Goal: Obtain resource: Obtain resource

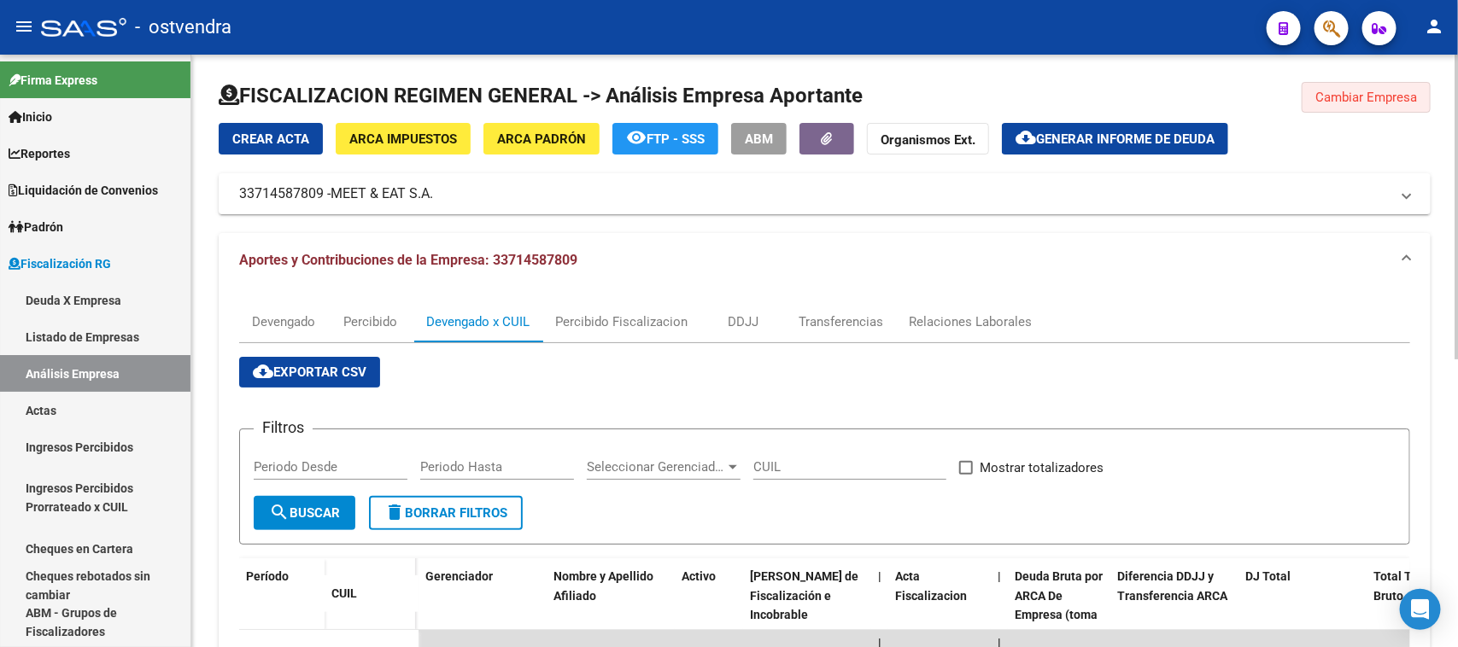
click at [1347, 111] on button "Cambiar Empresa" at bounding box center [1366, 97] width 129 height 31
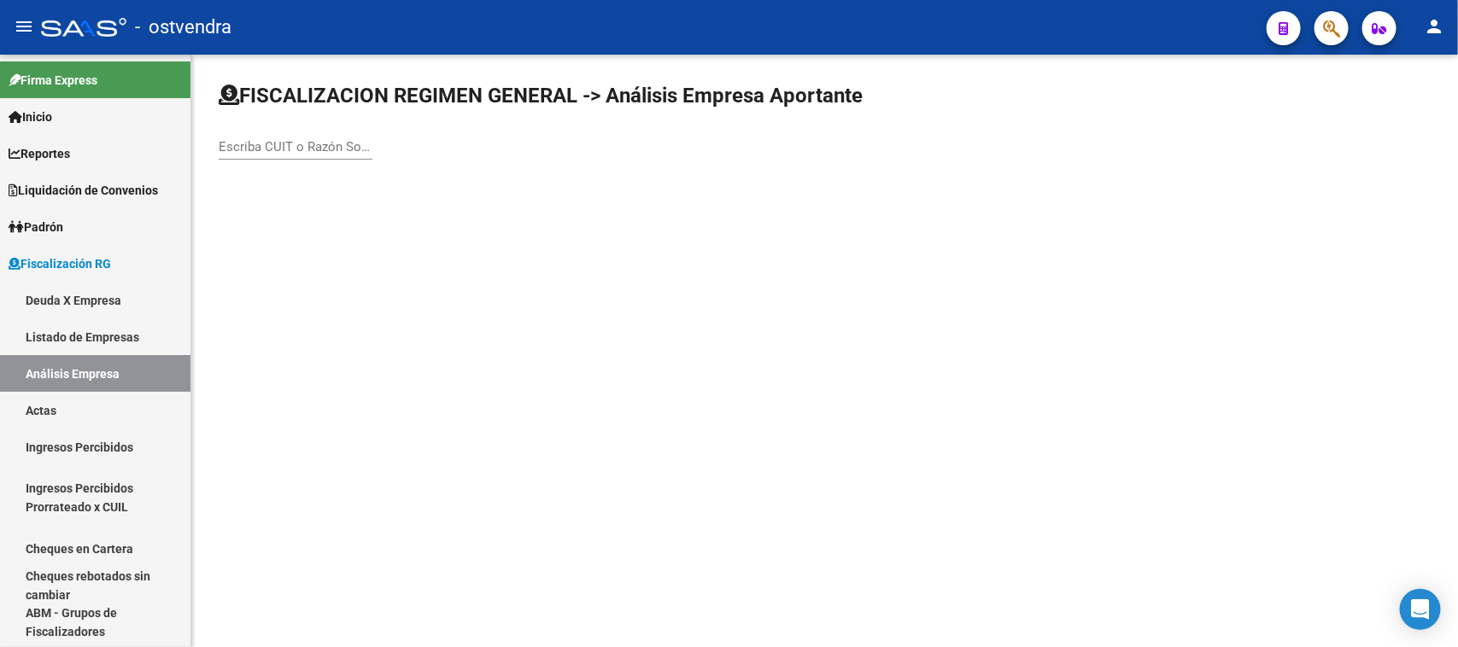
click at [308, 134] on div "Escriba CUIT o Razón Social para buscar" at bounding box center [296, 141] width 154 height 37
click at [308, 139] on div "Escriba CUIT o Razón Social para buscar" at bounding box center [296, 141] width 154 height 37
click at [308, 139] on input "Escriba CUIT o Razón Social para buscar" at bounding box center [296, 146] width 154 height 15
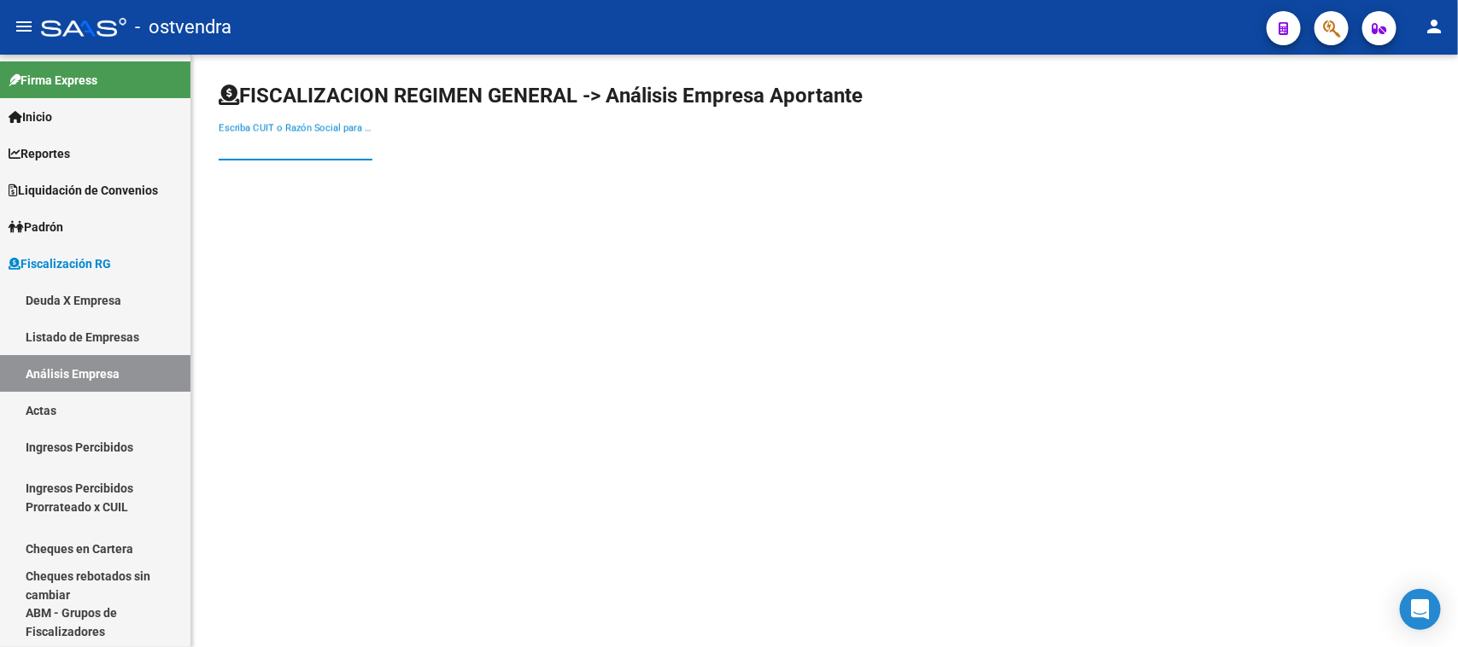
paste input "30716381249"
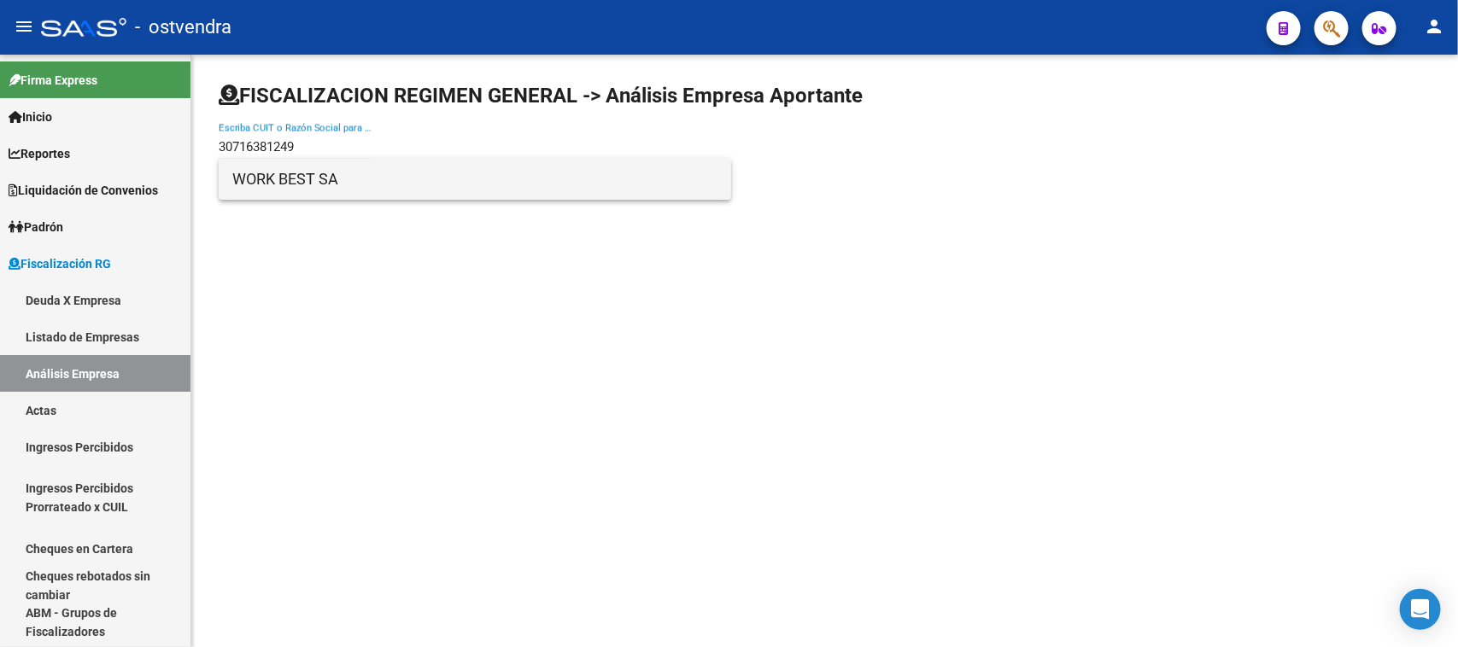
type input "30716381249"
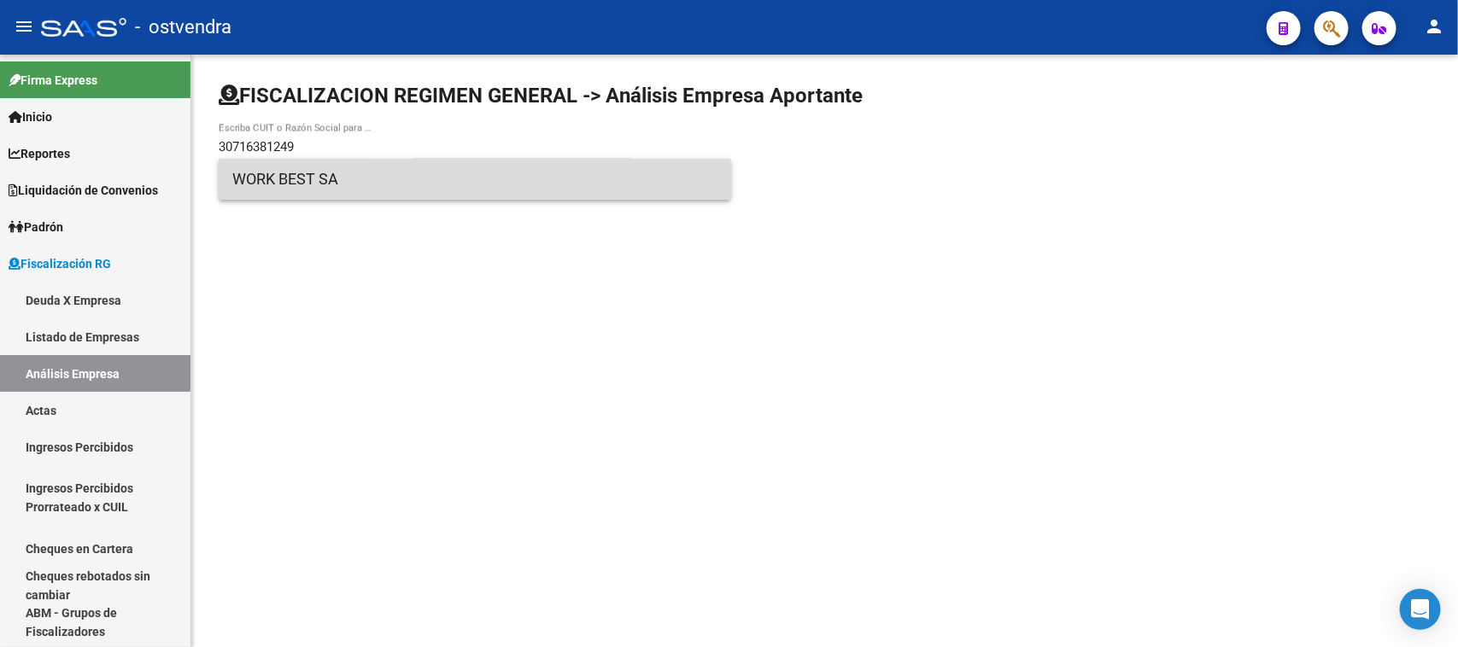
click at [355, 180] on span "WORK BEST SA" at bounding box center [474, 179] width 485 height 41
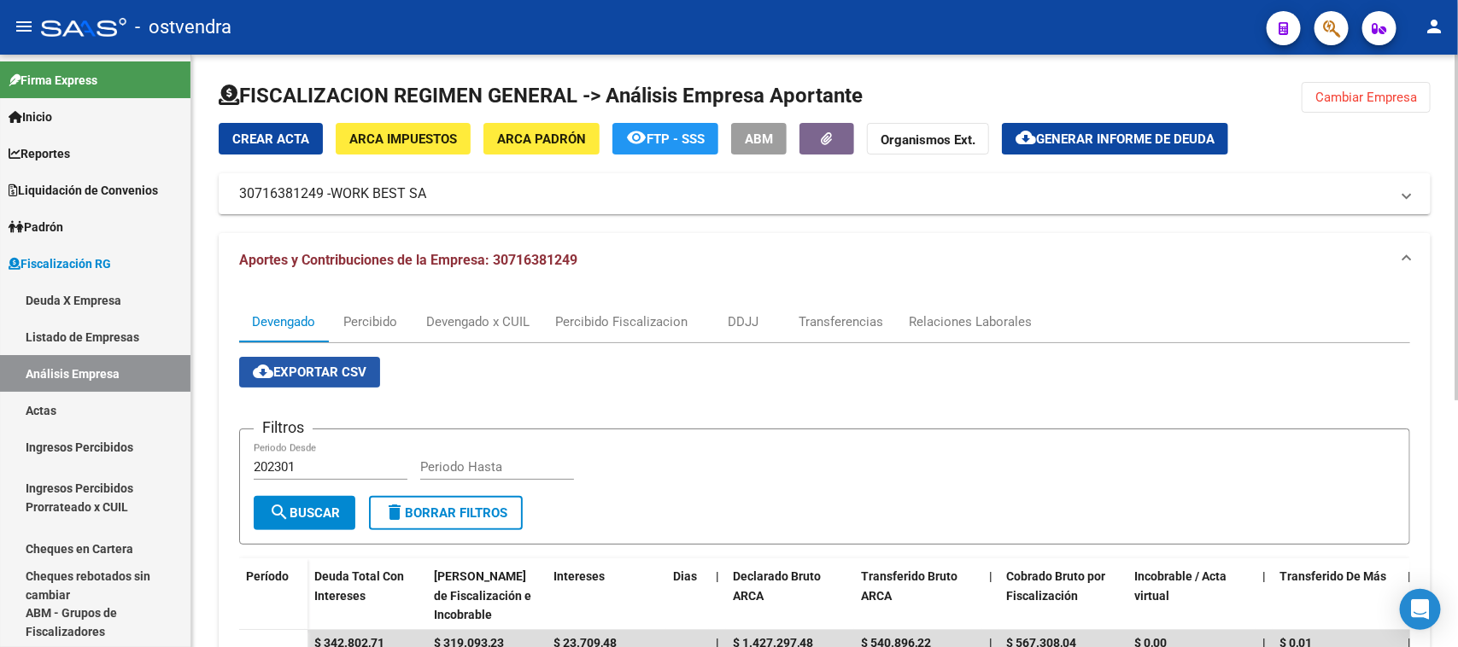
click at [344, 372] on span "cloud_download Exportar CSV" at bounding box center [310, 372] width 114 height 15
click at [481, 330] on div "Devengado x CUIL" at bounding box center [477, 322] width 103 height 19
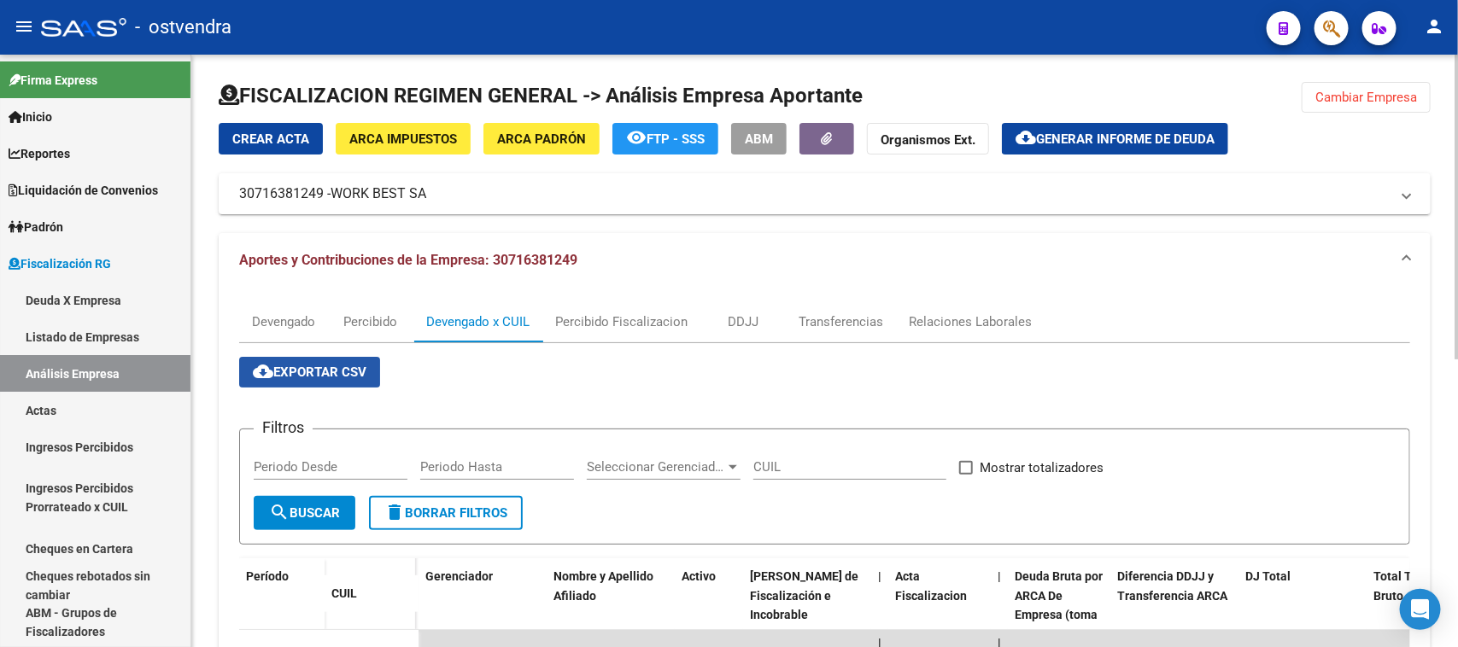
click at [342, 385] on button "cloud_download Exportar CSV" at bounding box center [309, 372] width 141 height 31
click at [1062, 155] on div "Crear Acta ARCA Impuestos ARCA [PERSON_NAME] remove_red_eye FTP - SSS ABM Organ…" at bounding box center [825, 168] width 1212 height 91
click at [1068, 148] on button "cloud_download Generar informe de deuda" at bounding box center [1115, 139] width 226 height 32
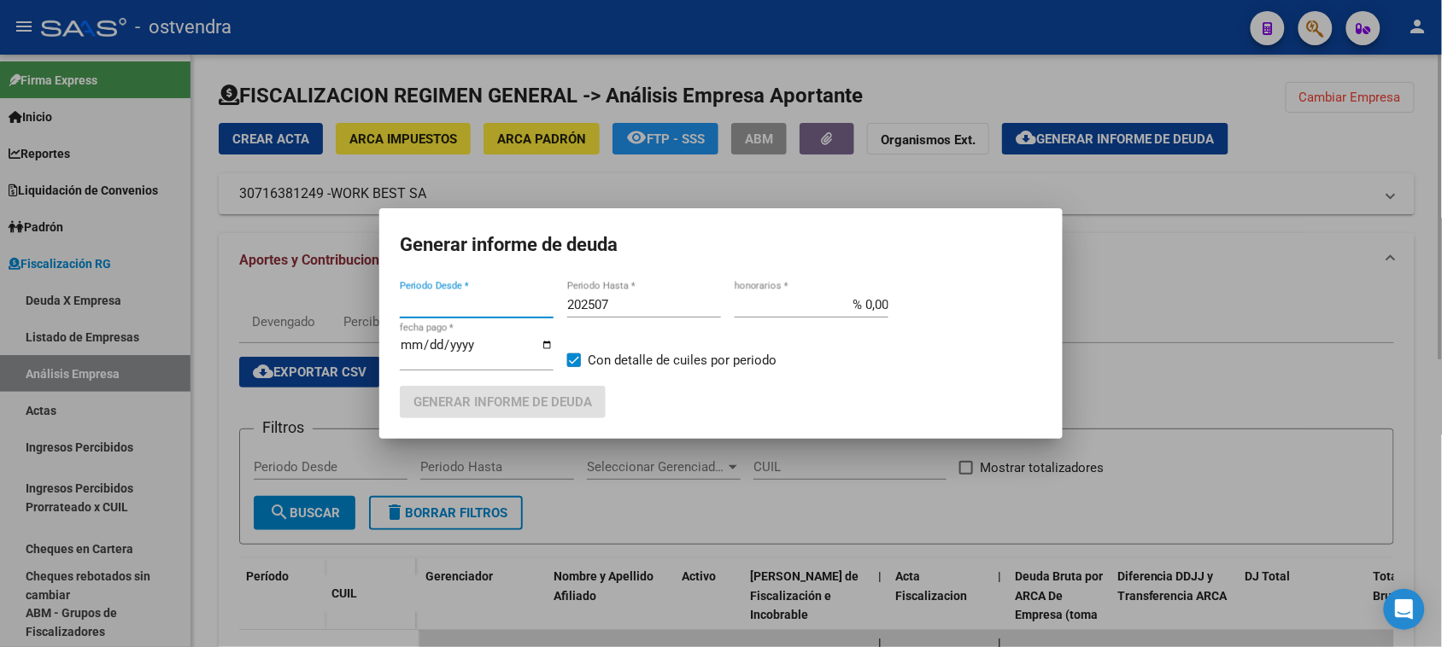
type input "202504"
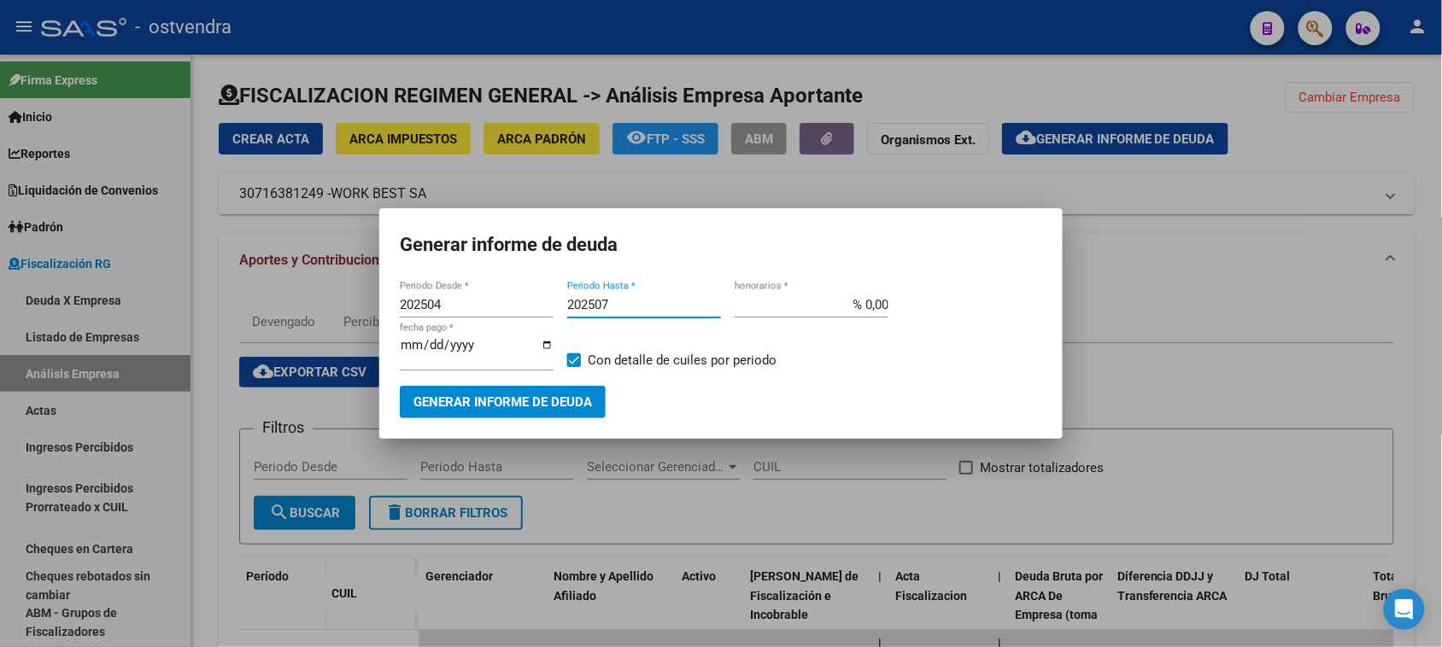
click at [666, 312] on input "202507" at bounding box center [644, 304] width 154 height 15
type input "202509"
click at [498, 307] on input "202504" at bounding box center [477, 304] width 154 height 15
type input "201901"
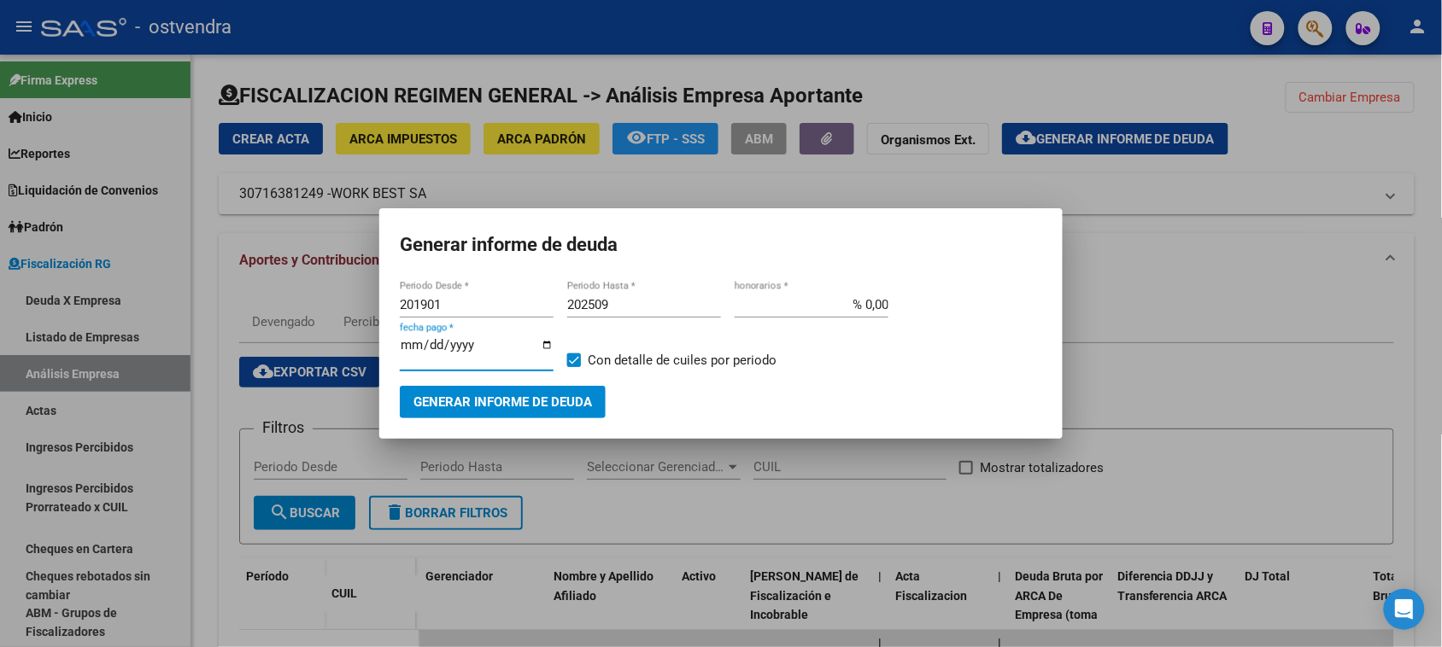
click at [434, 346] on input "[DATE]" at bounding box center [477, 351] width 154 height 27
type input "[DATE]"
click at [523, 390] on button "Generar informe de deuda" at bounding box center [503, 402] width 206 height 32
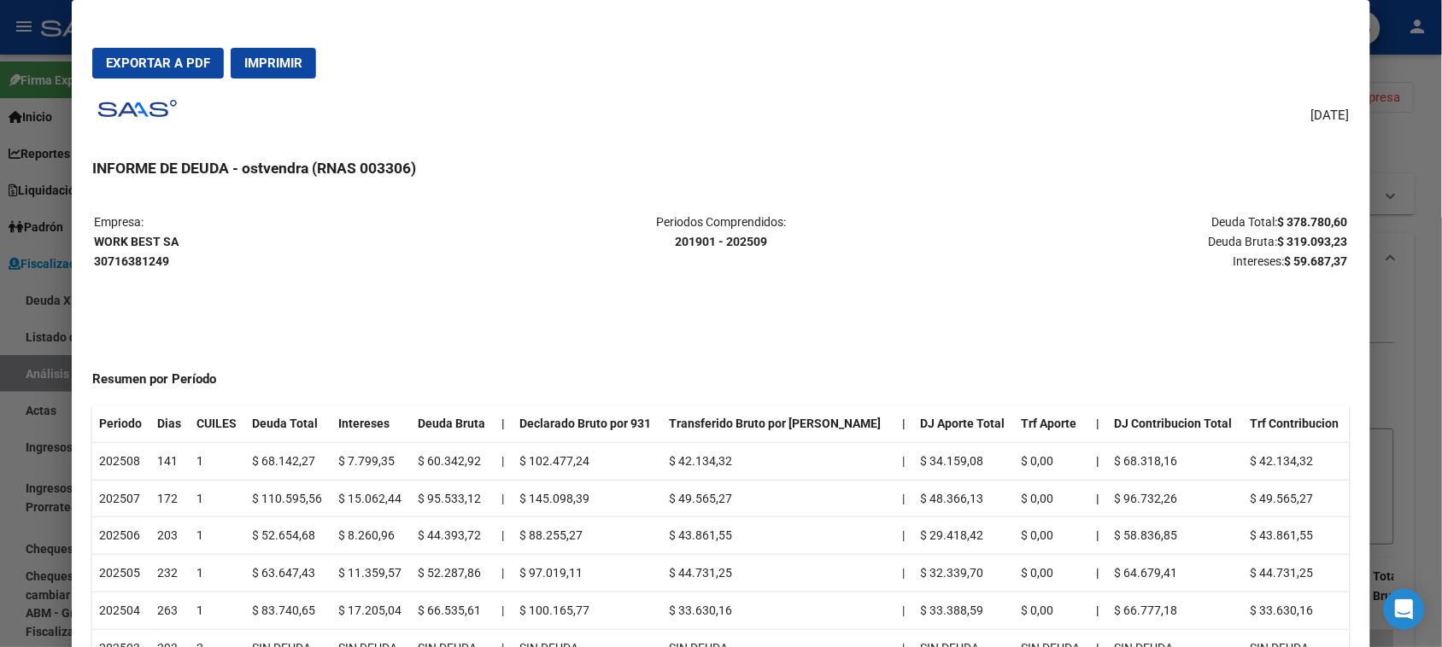
click at [156, 62] on span "Exportar a PDF" at bounding box center [158, 63] width 104 height 15
